Goal: Transaction & Acquisition: Purchase product/service

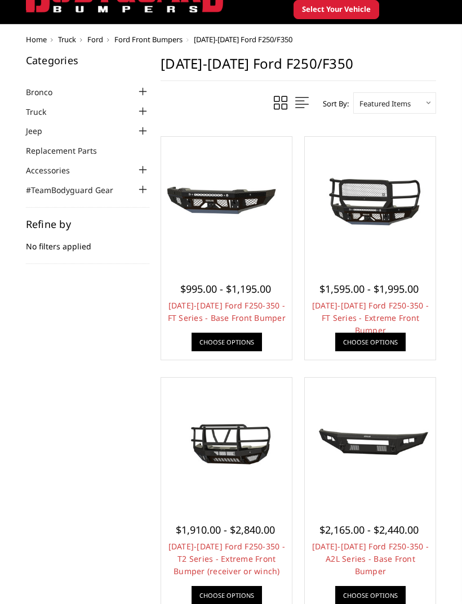
scroll to position [57, 0]
click at [228, 331] on div "$995.00 - $1,195.00 2023-2025 Ford F250-350 - FT Series - Base Front Bumper Our…" at bounding box center [226, 311] width 125 height 92
click at [235, 349] on link "Choose Options" at bounding box center [226, 342] width 70 height 19
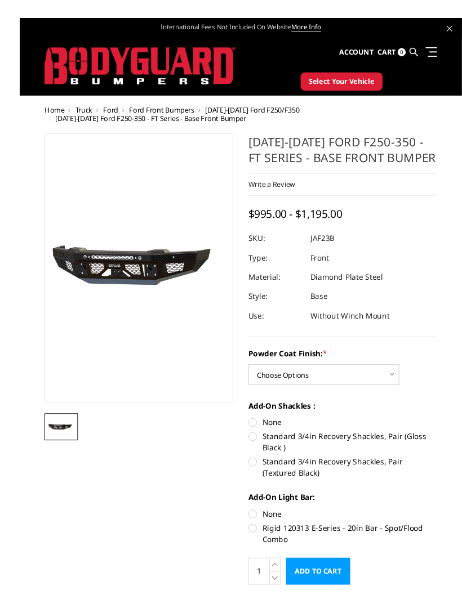
scroll to position [1, 0]
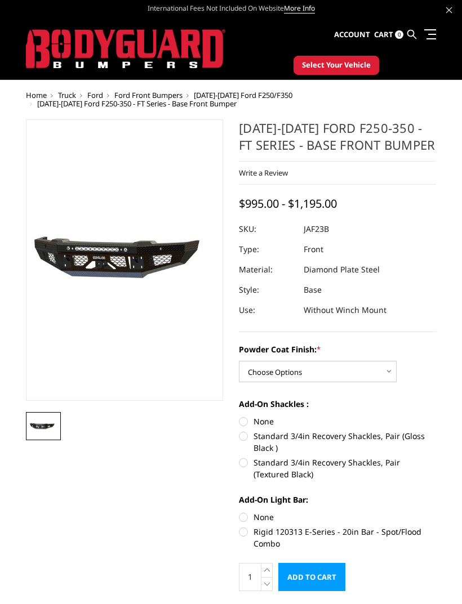
click at [375, 375] on select "Choose Options Bare Metal Gloss Black Powder Coat Textured Black Powder Coat" at bounding box center [318, 371] width 158 height 21
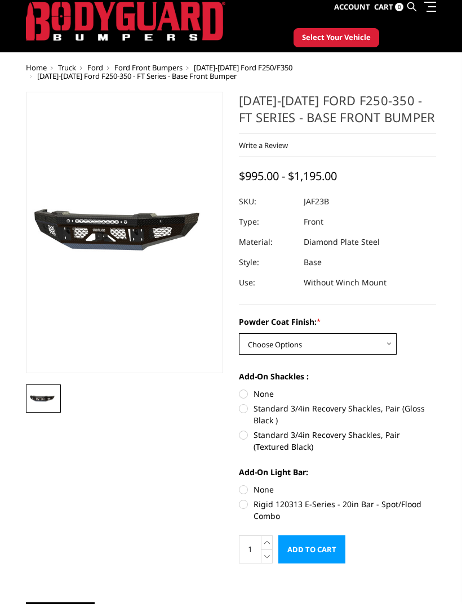
scroll to position [27, 0]
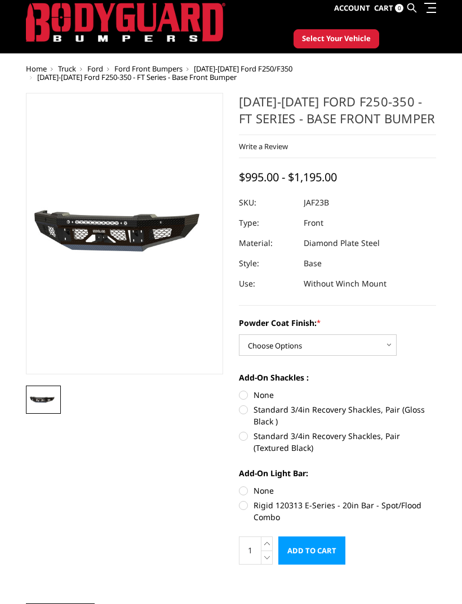
click at [264, 397] on label "None" at bounding box center [337, 396] width 197 height 12
click at [239, 390] on input "None" at bounding box center [239, 390] width 1 height 1
radio input "true"
click at [342, 405] on label "Standard 3/4in Recovery Shackles, Pair (Gloss Black )" at bounding box center [337, 416] width 197 height 24
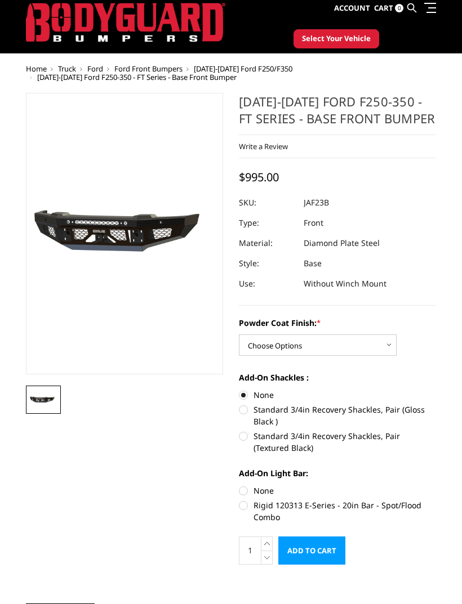
click at [436, 390] on input "Standard 3/4in Recovery Shackles, Pair (Gloss Black )" at bounding box center [436, 389] width 1 height 1
radio input "true"
click at [367, 506] on label "Rigid 120313 E-Series - 20in Bar - Spot/Flood Combo" at bounding box center [337, 512] width 197 height 24
click at [436, 485] on input "Rigid 120313 E-Series - 20in Bar - Spot/Flood Combo" at bounding box center [436, 485] width 1 height 1
radio input "true"
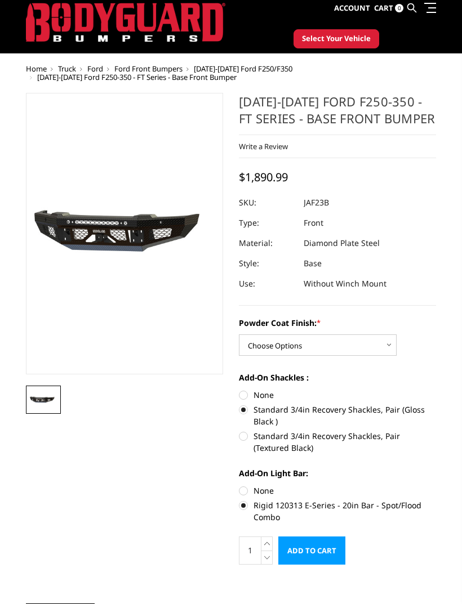
click at [268, 489] on label "None" at bounding box center [337, 491] width 197 height 12
click at [239, 485] on input "None" at bounding box center [239, 485] width 1 height 1
radio input "true"
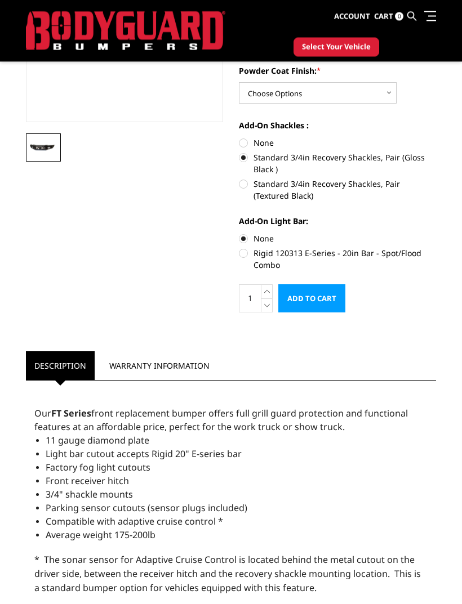
scroll to position [250, 0]
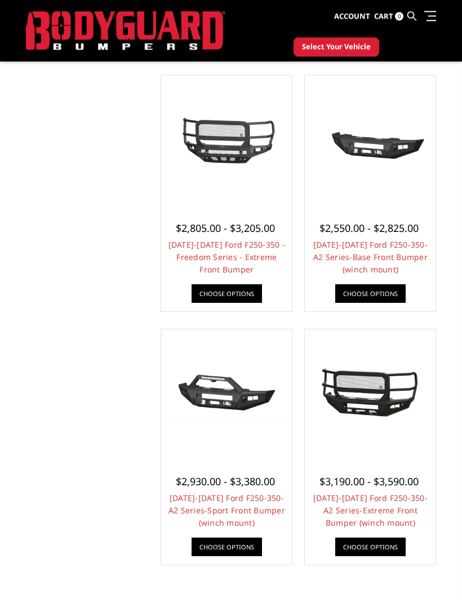
scroll to position [836, 0]
